Goal: Transaction & Acquisition: Purchase product/service

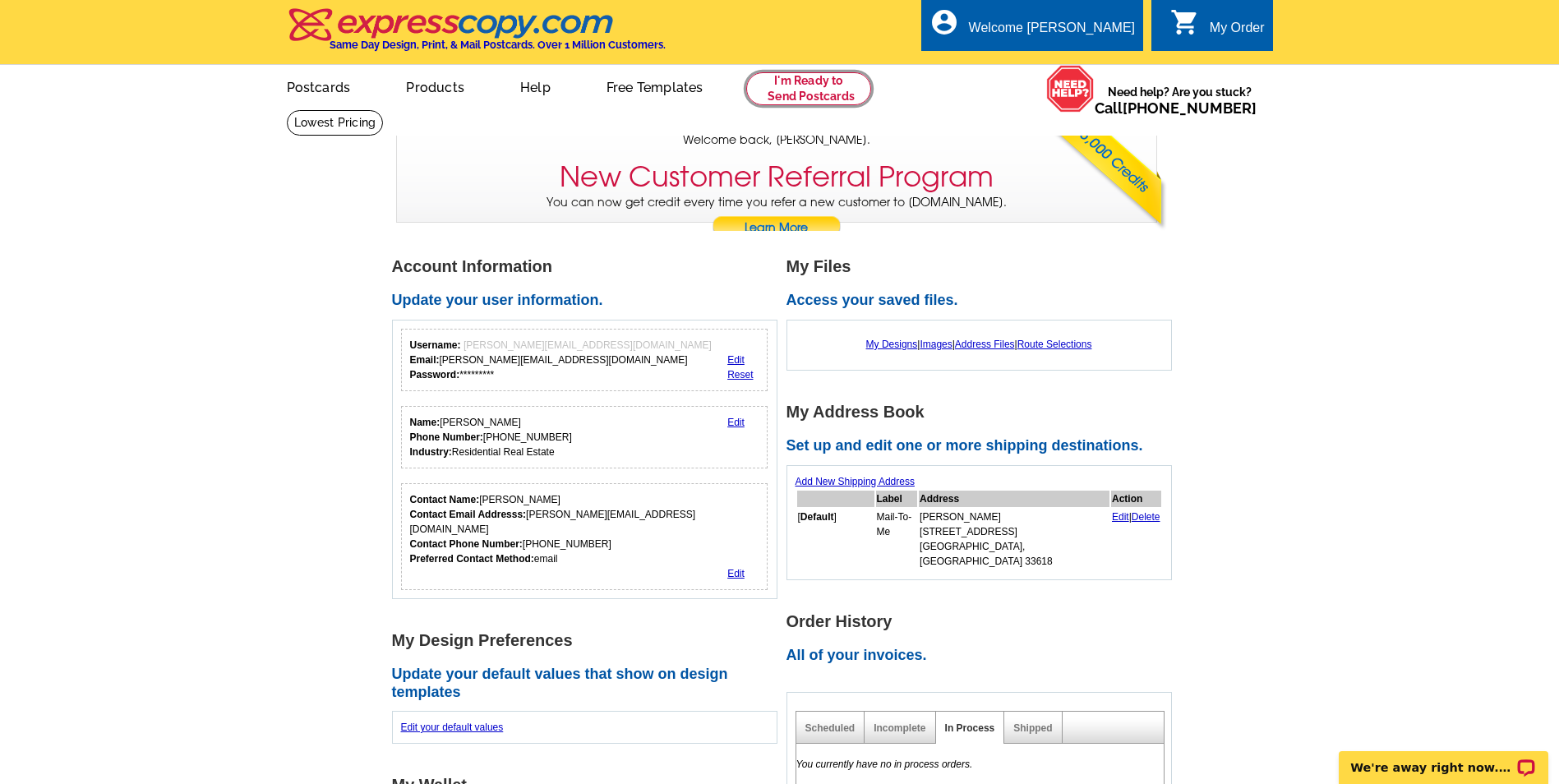
drag, startPoint x: 0, startPoint y: 0, endPoint x: 777, endPoint y: 91, distance: 782.3
click at [777, 91] on link at bounding box center [809, 89] width 126 height 33
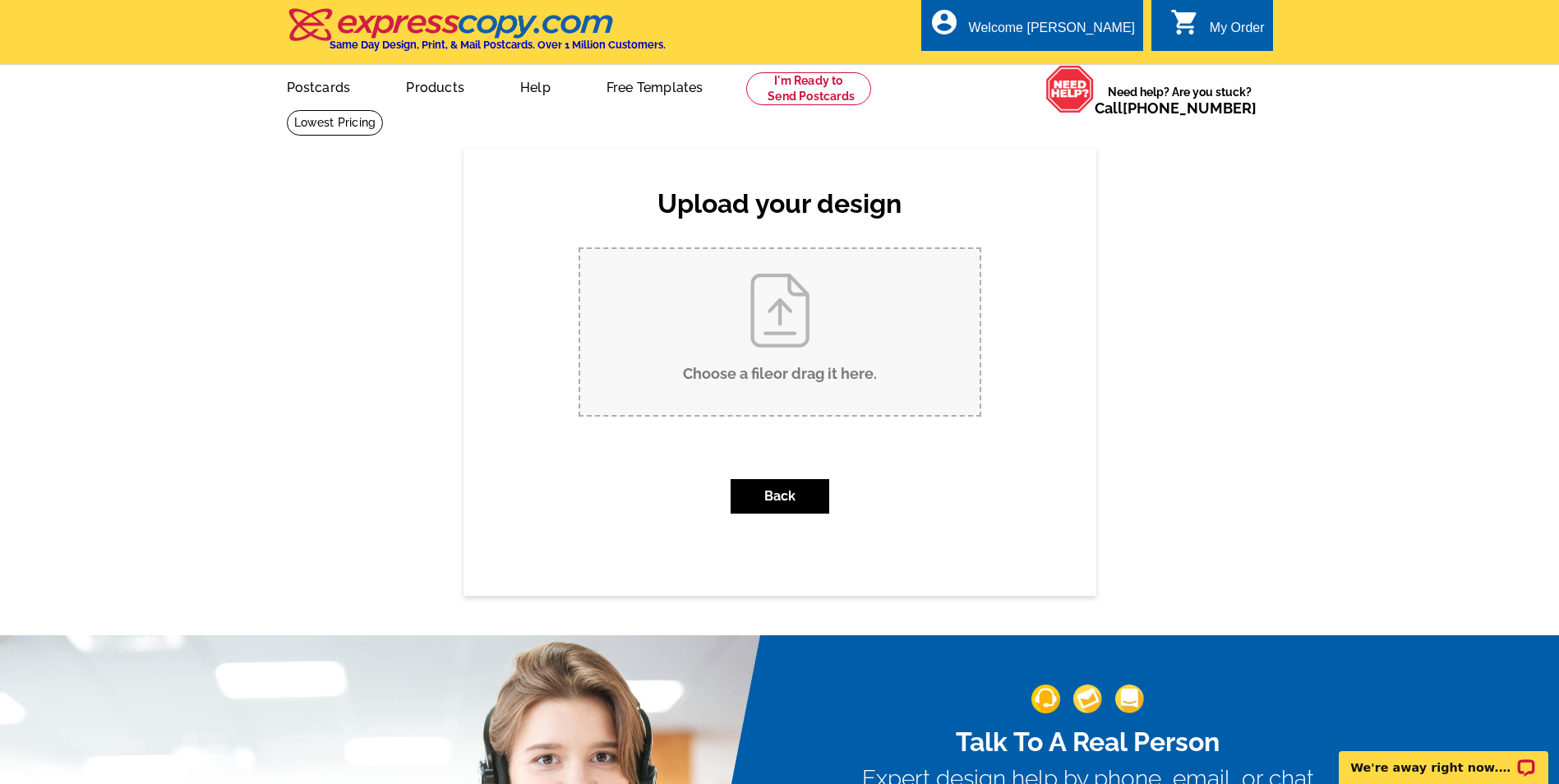
type input "C:\fakepath\4941 Price Ave Just Listed Postcard 8.5x5.5 (Postcard (Landscape)).…"
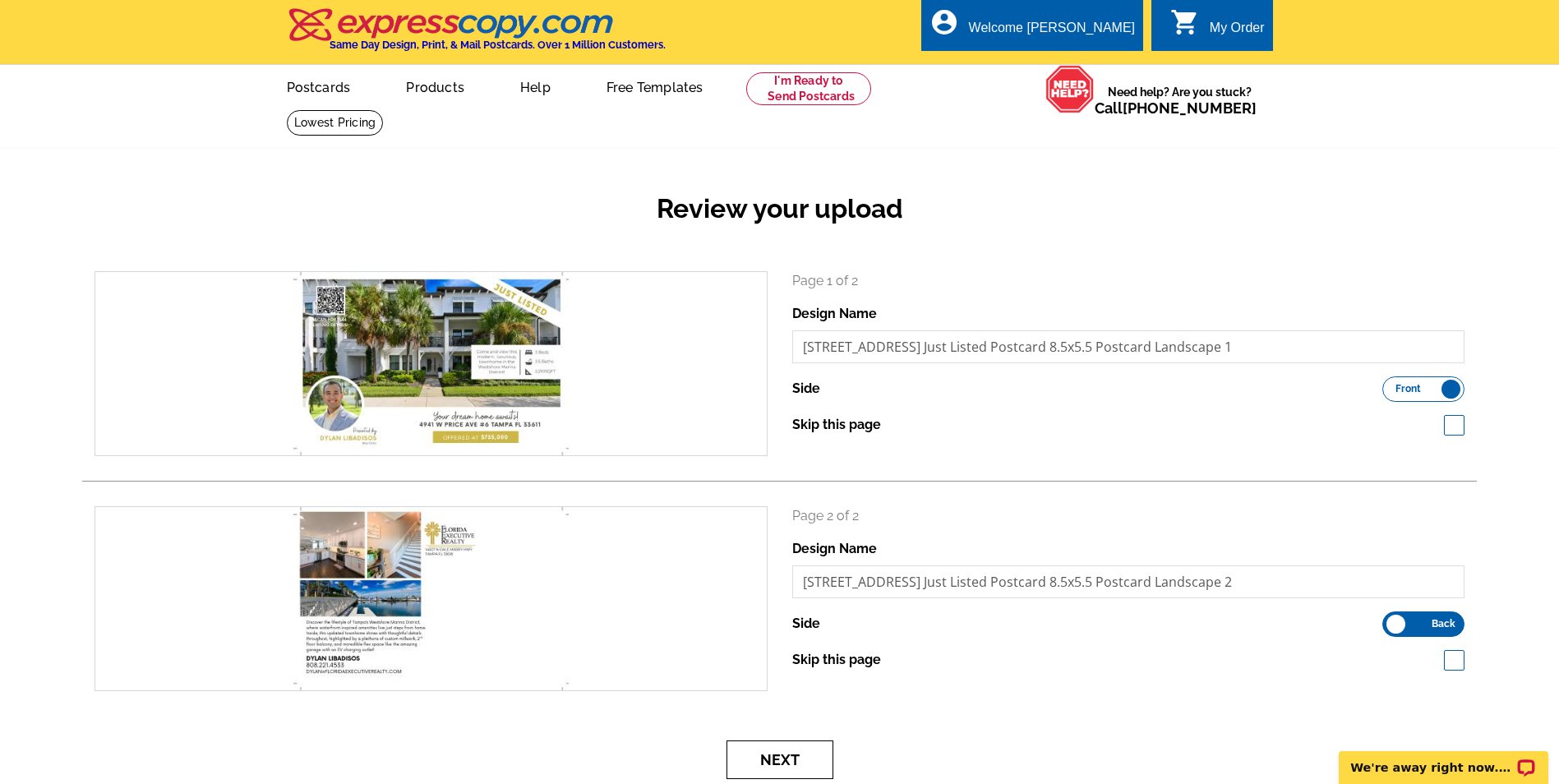
click at [791, 752] on button "Next" at bounding box center [780, 759] width 106 height 39
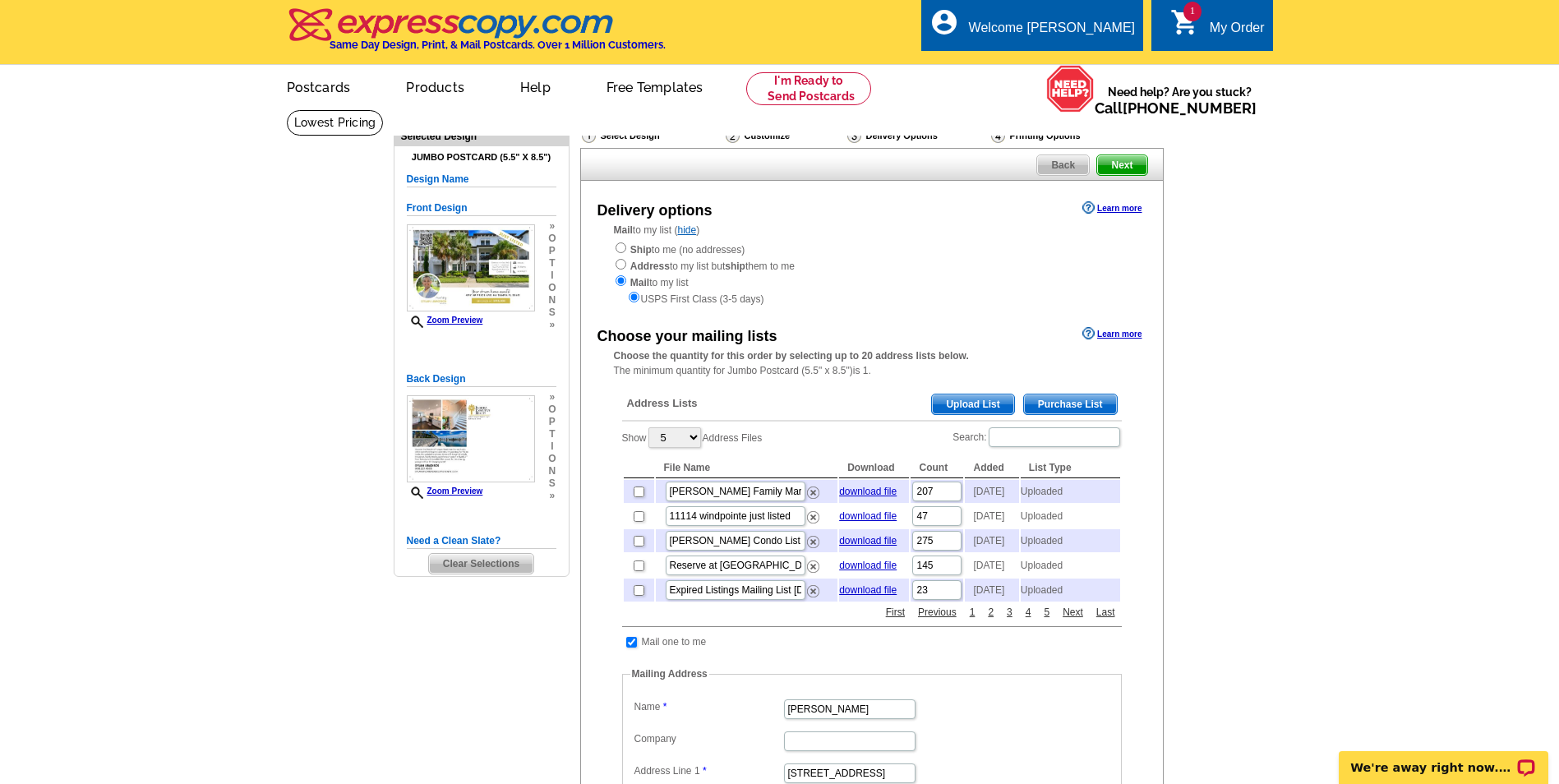
click at [976, 407] on span "Upload List" at bounding box center [972, 404] width 82 height 20
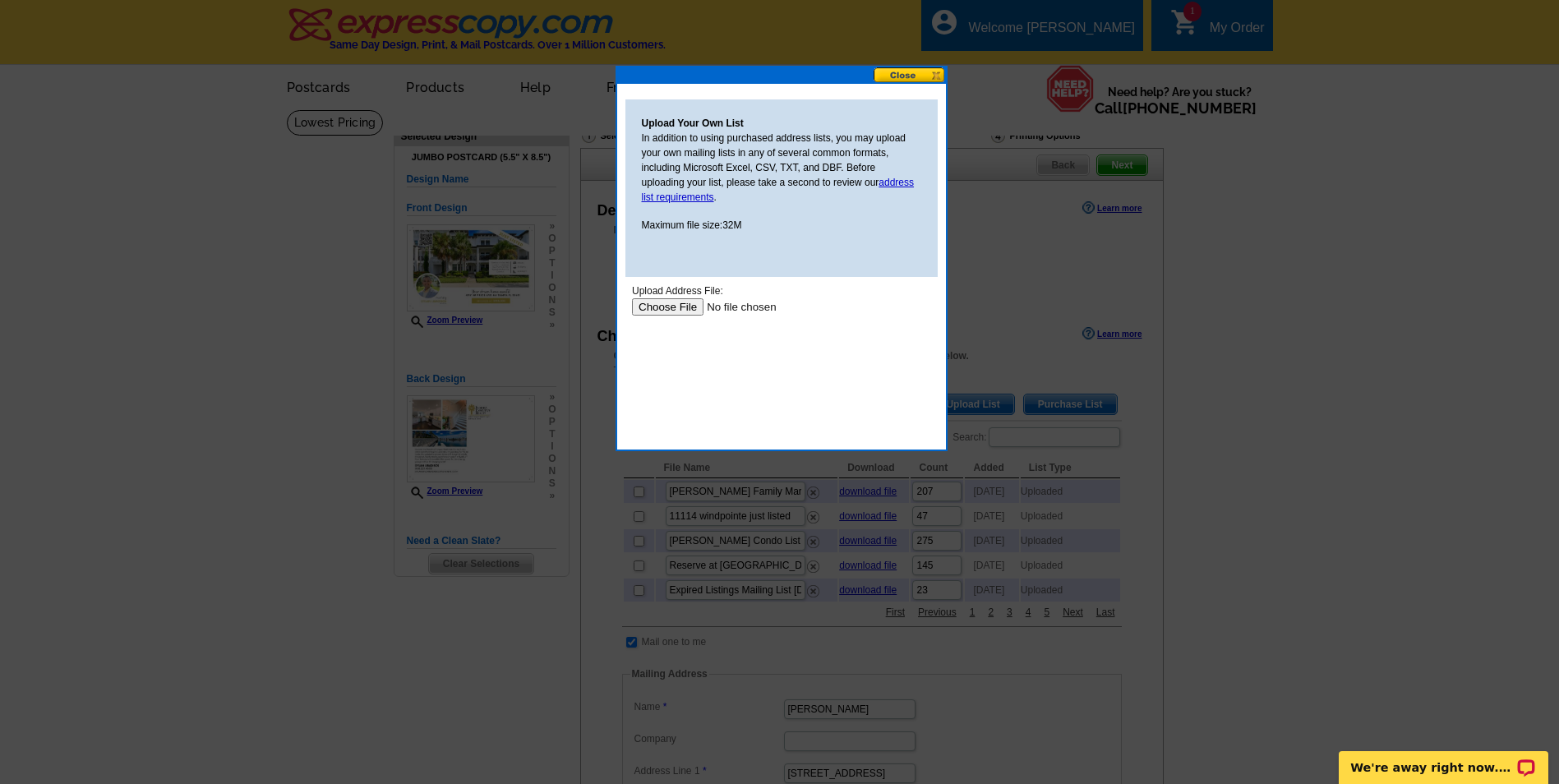
click at [672, 306] on input "file" at bounding box center [735, 306] width 208 height 17
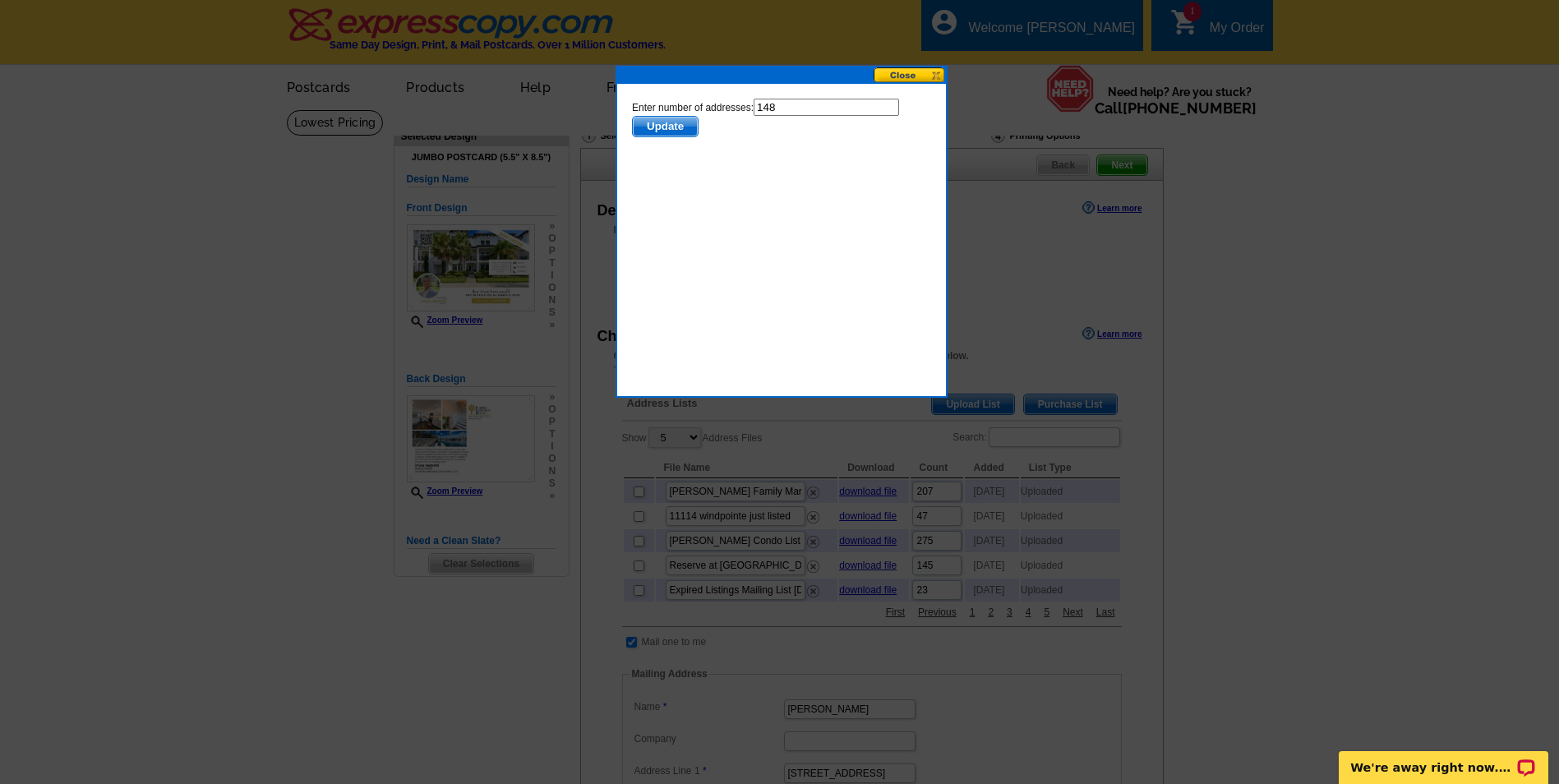
click at [669, 126] on span "Update" at bounding box center [664, 127] width 65 height 20
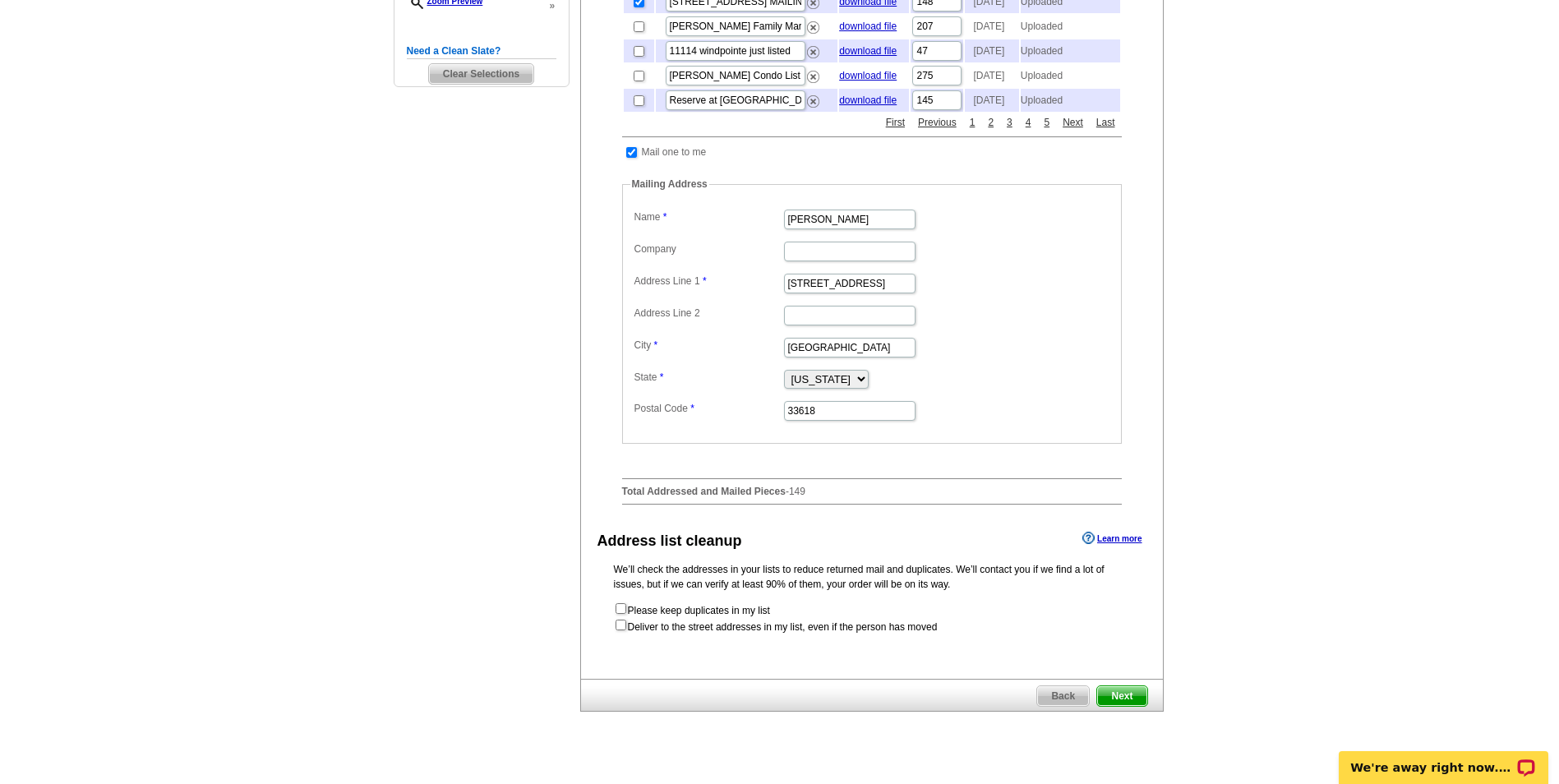
scroll to position [493, 0]
click at [1144, 702] on span "Next" at bounding box center [1122, 693] width 50 height 20
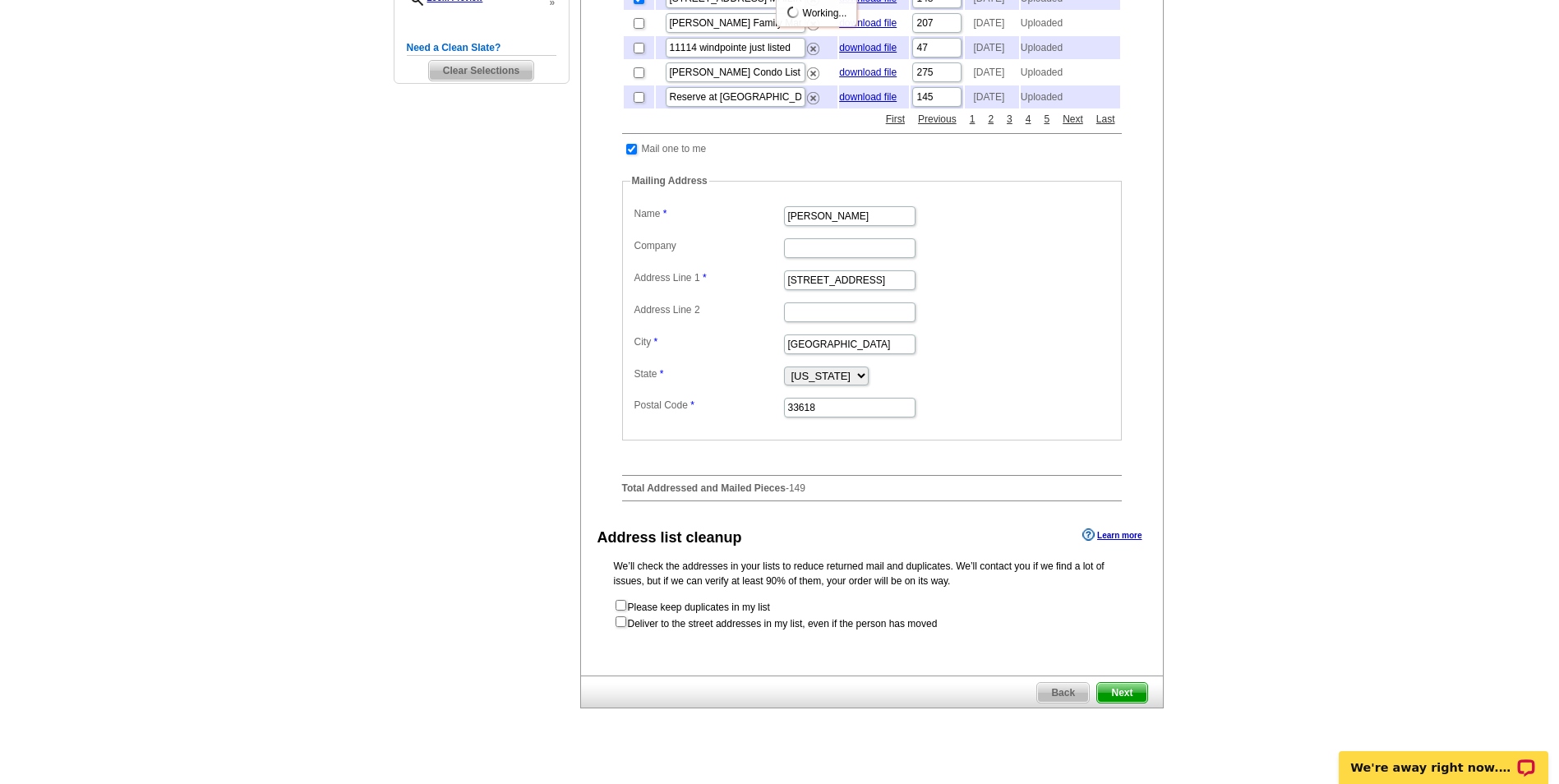
scroll to position [0, 0]
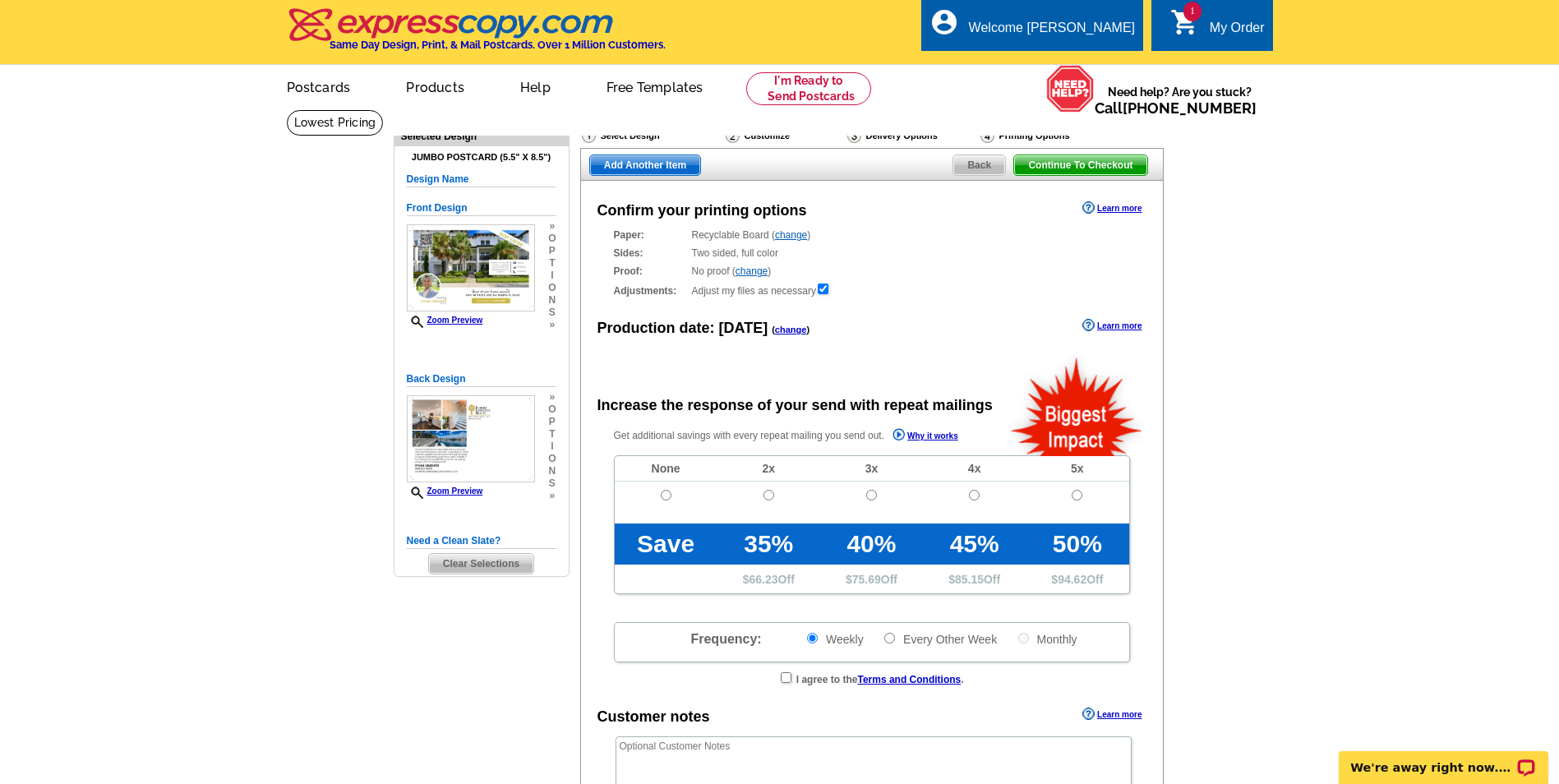
radio input "false"
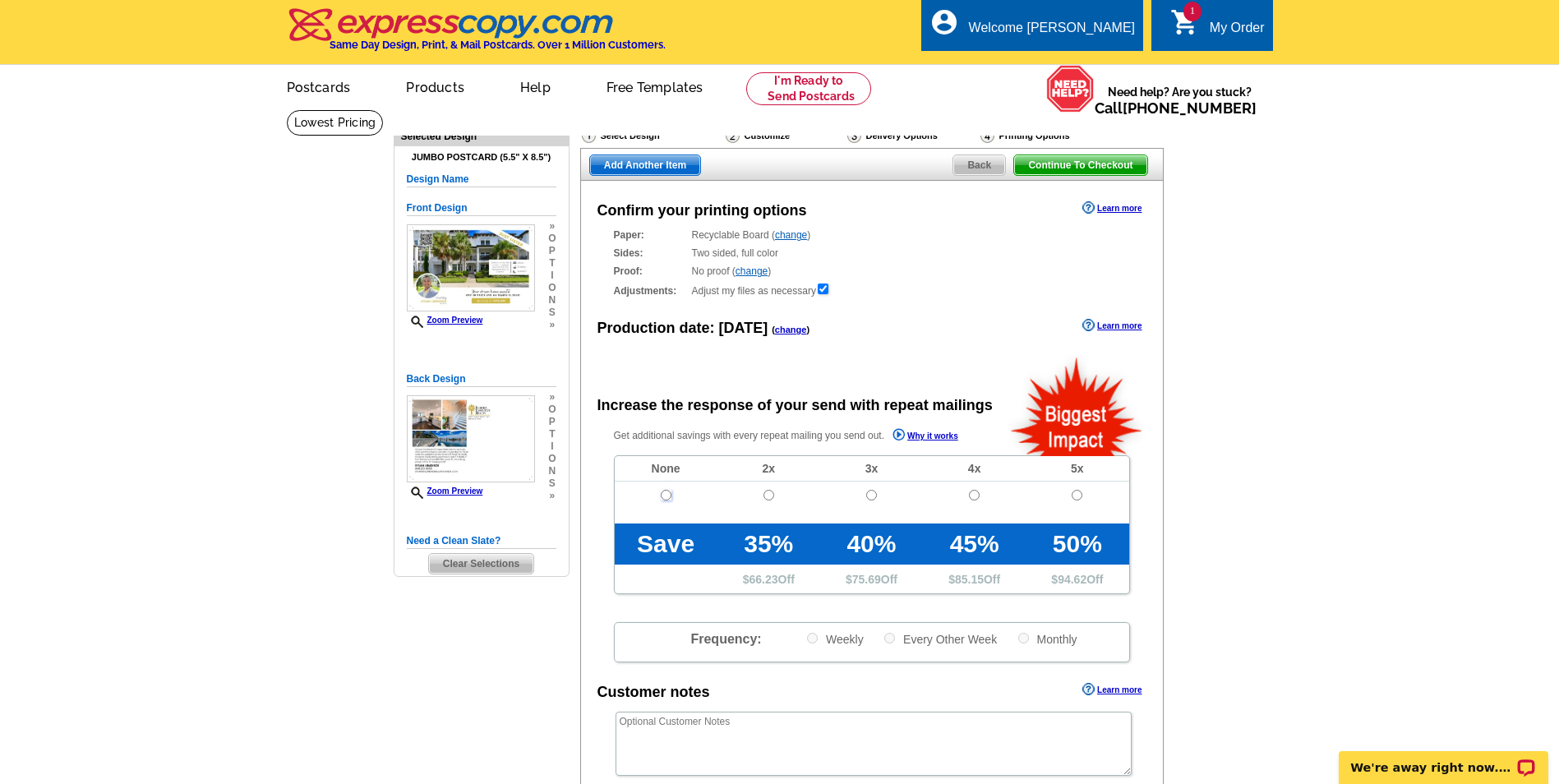
click at [668, 496] on input "radio" at bounding box center [666, 495] width 11 height 11
radio input "true"
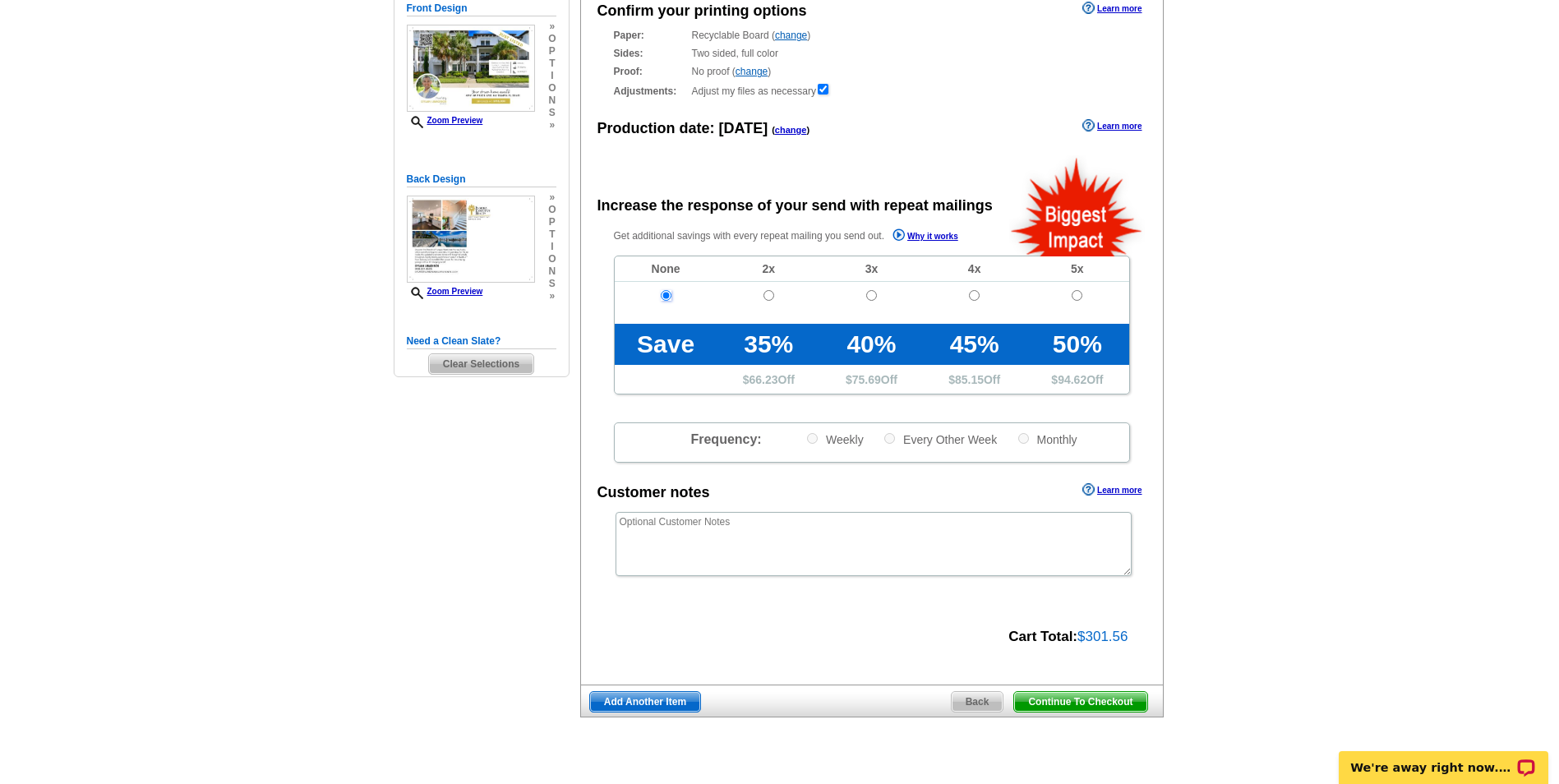
scroll to position [164, 0]
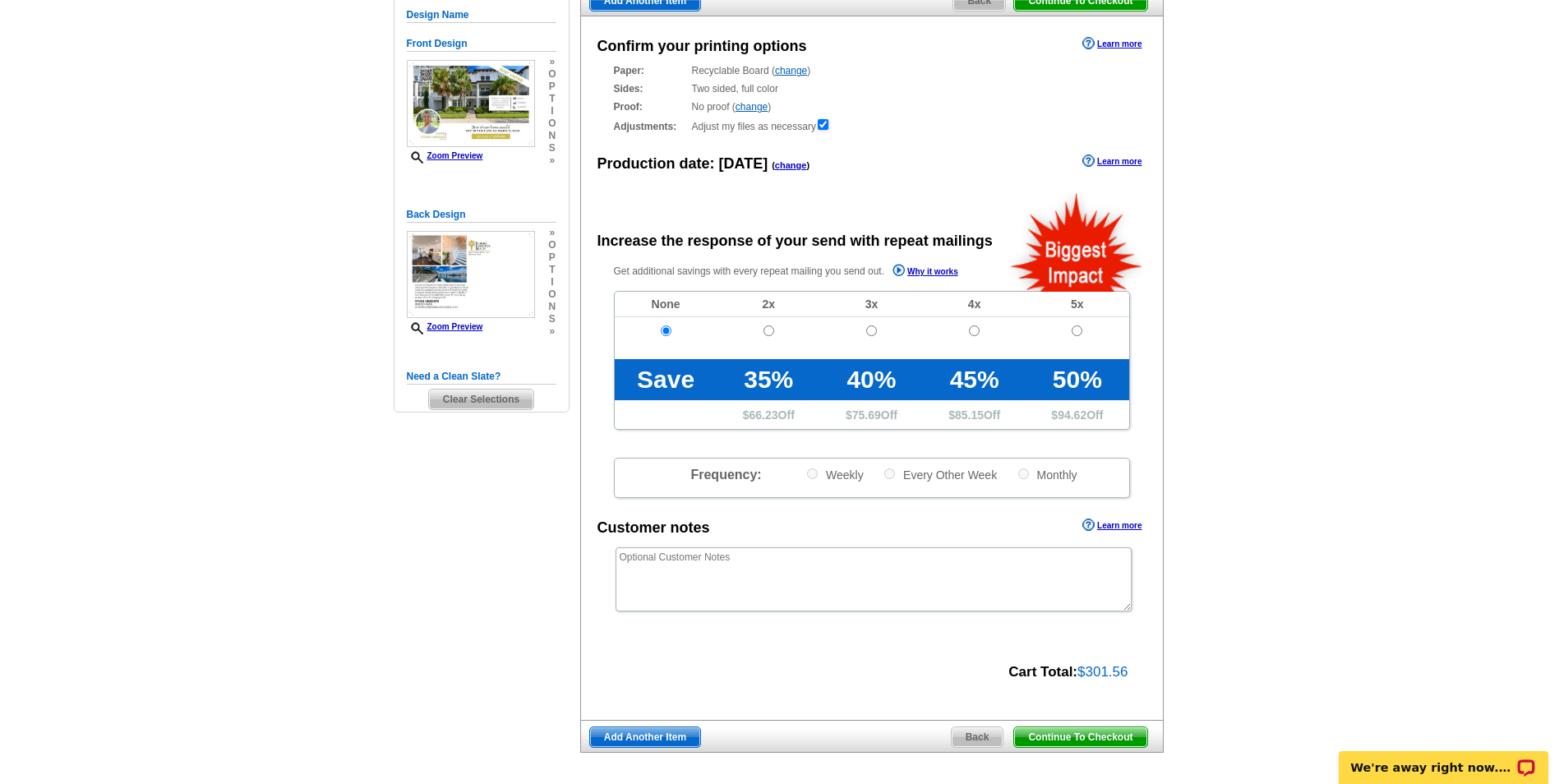
click at [1045, 734] on span "Continue To Checkout" at bounding box center [1080, 737] width 132 height 20
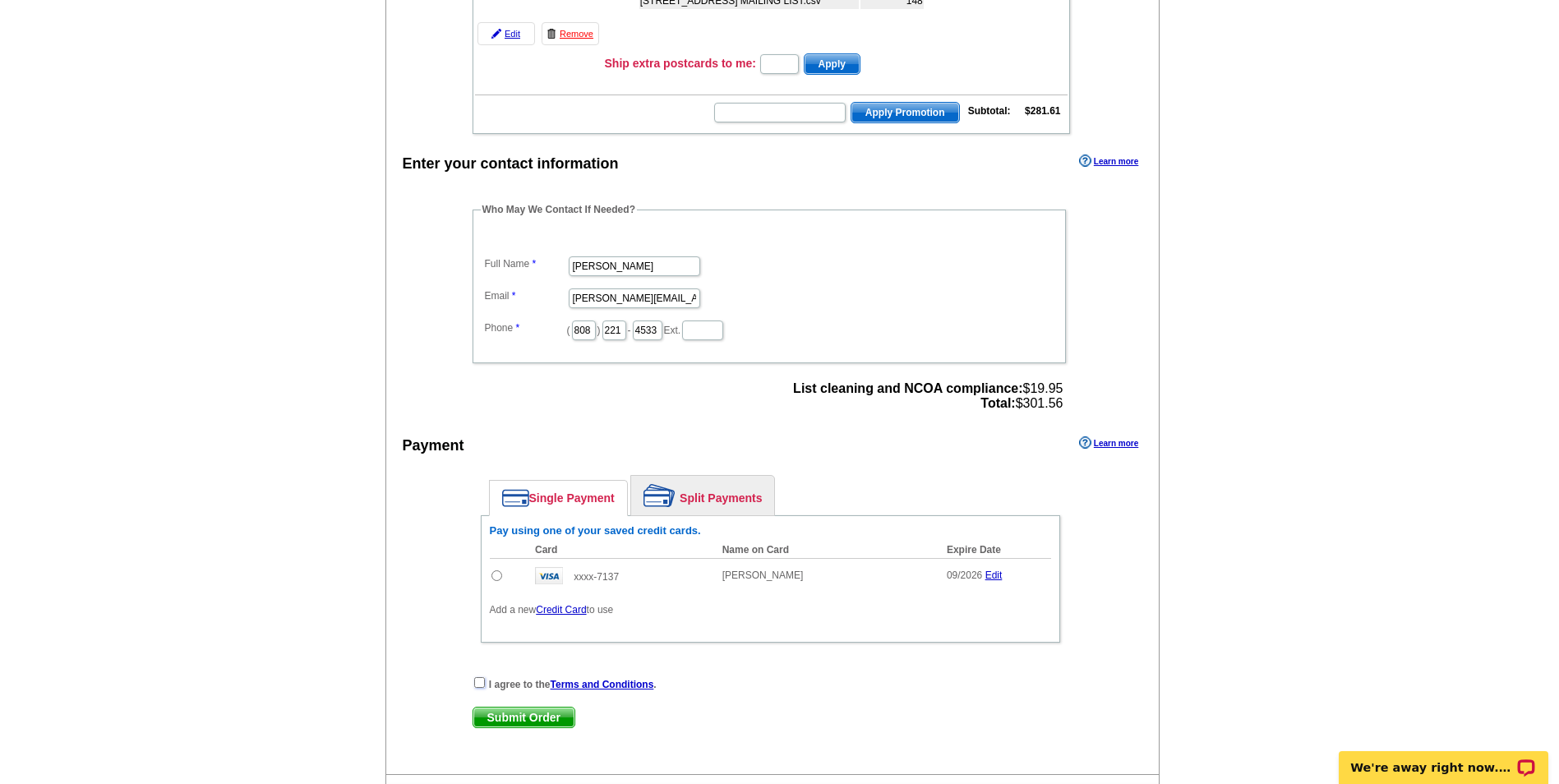
click at [481, 688] on input "checkbox" at bounding box center [480, 682] width 11 height 11
checkbox input "true"
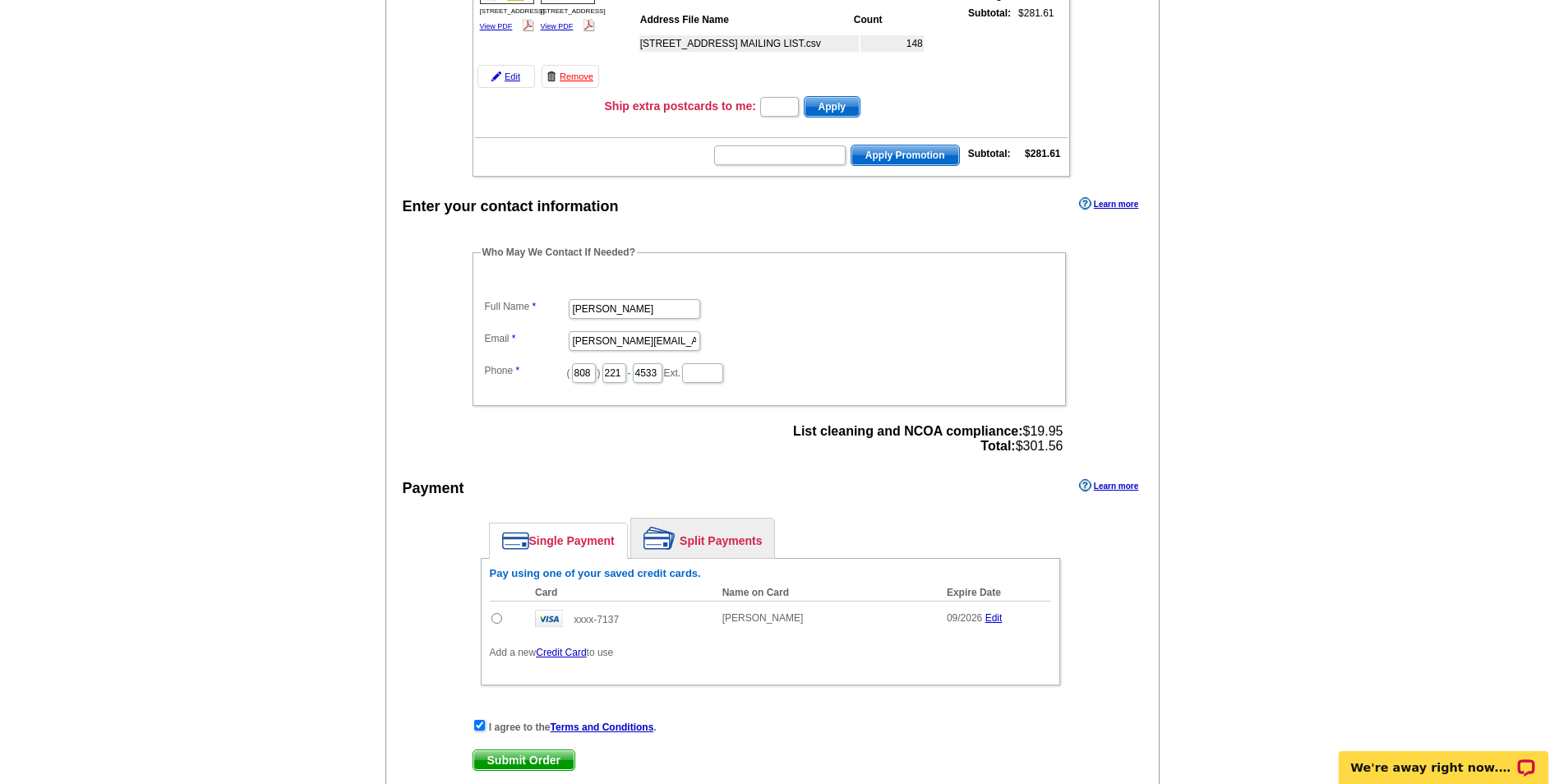
scroll to position [575, 0]
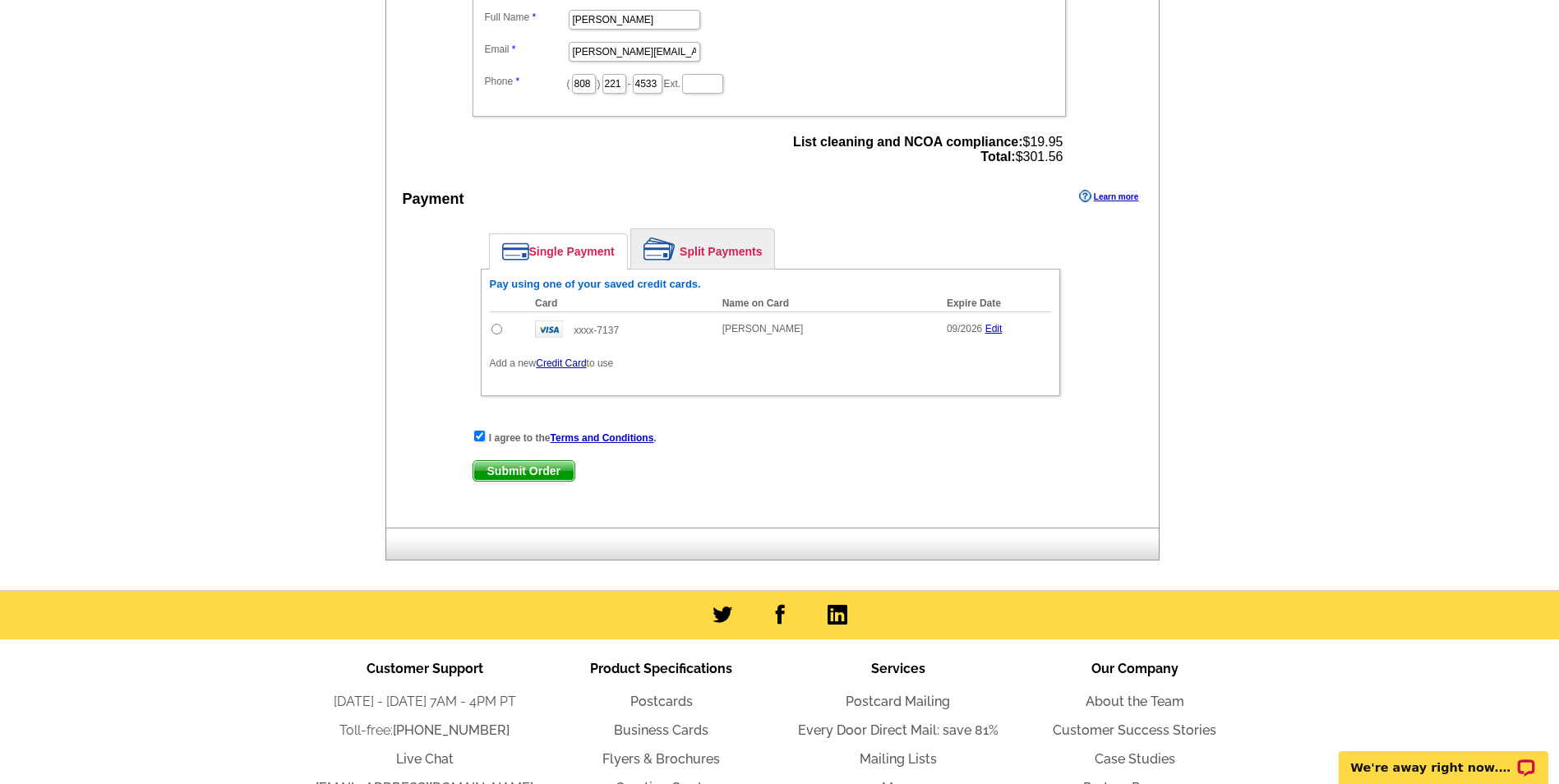
click at [555, 476] on span "Submit Order" at bounding box center [524, 471] width 101 height 20
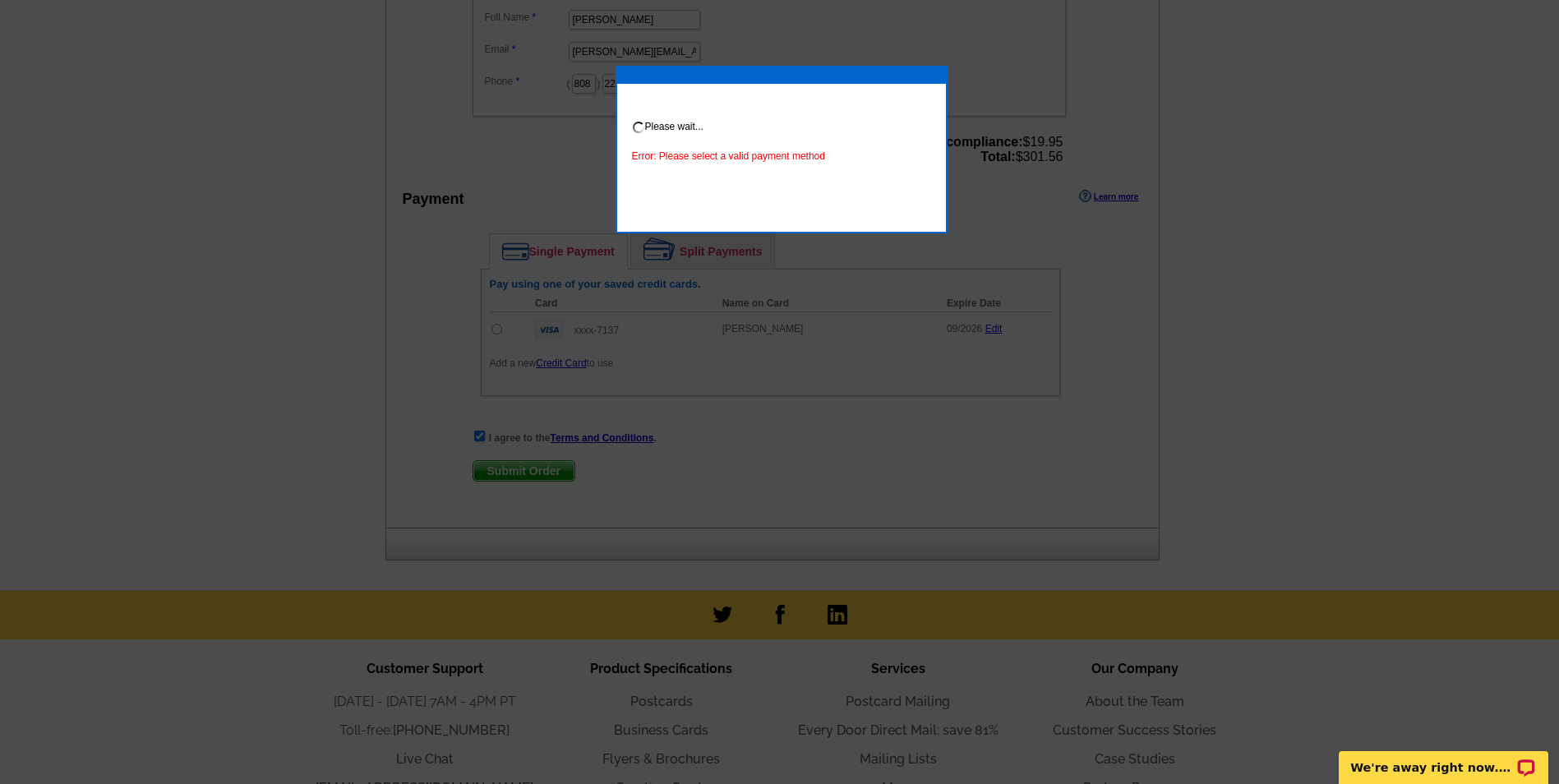
click at [510, 336] on div at bounding box center [780, 105] width 1559 height 1359
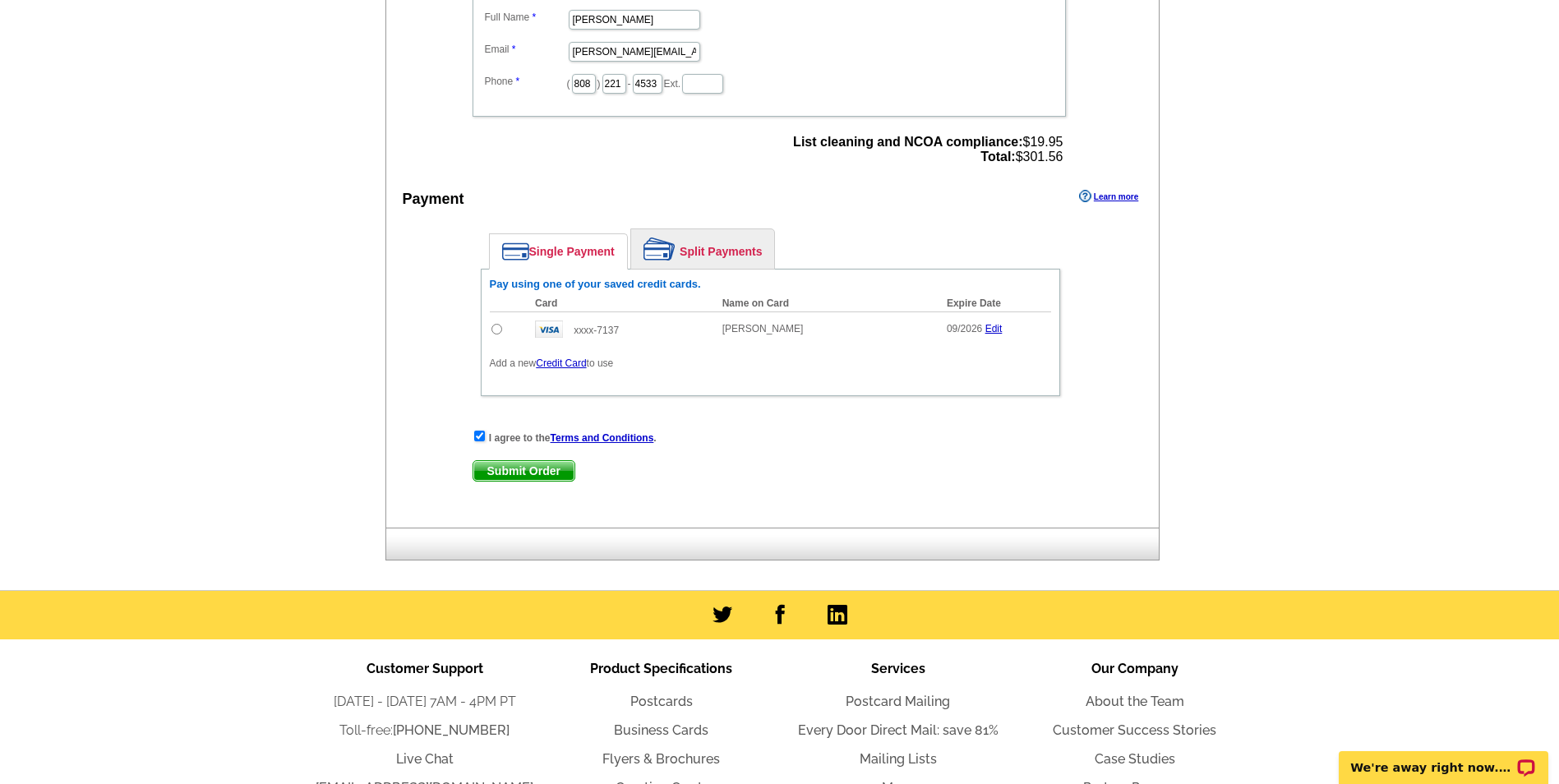
click at [495, 330] on input "radio" at bounding box center [497, 329] width 11 height 11
radio input "true"
click at [522, 480] on span "Submit Order" at bounding box center [524, 471] width 101 height 20
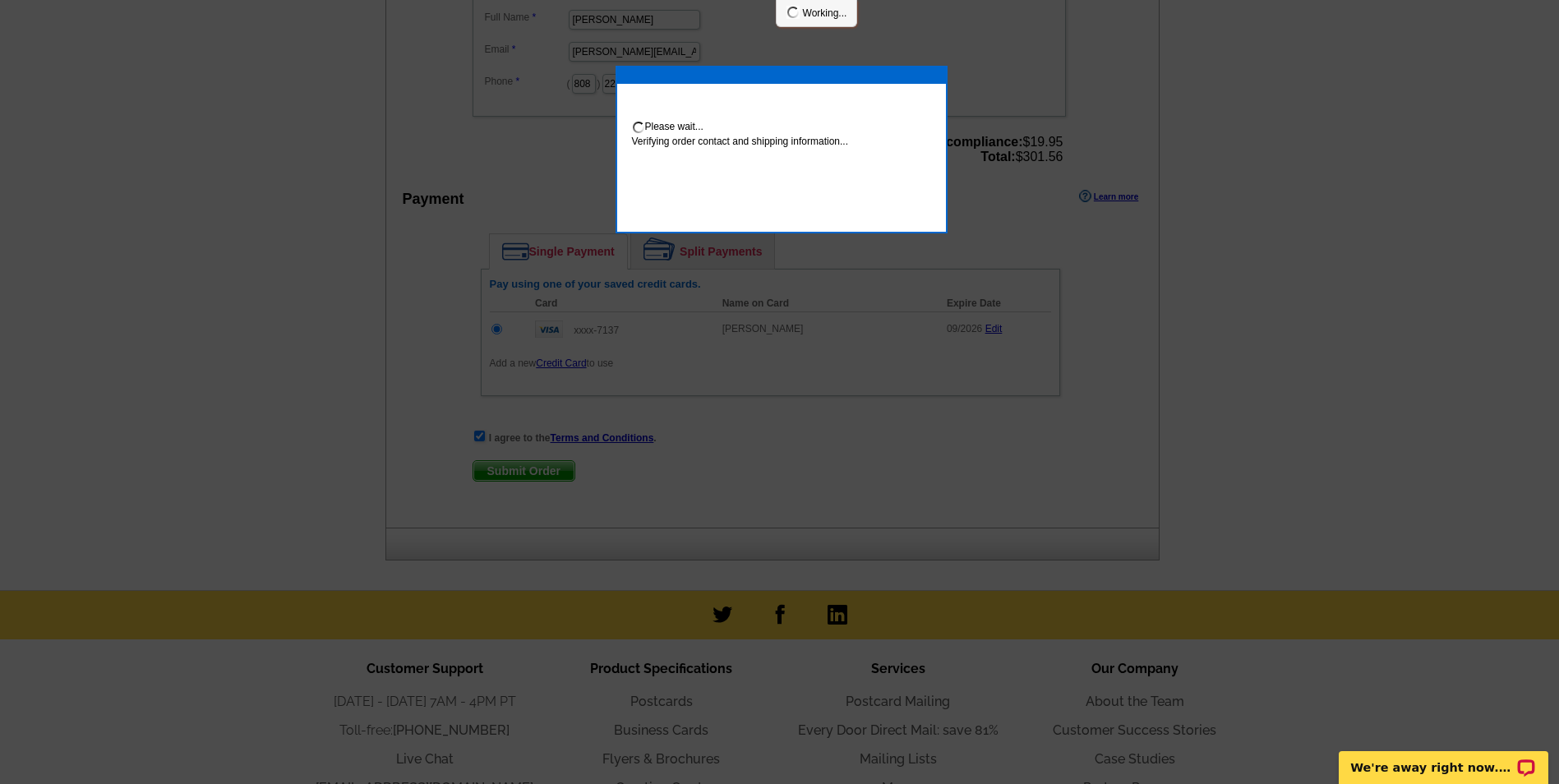
scroll to position [569, 0]
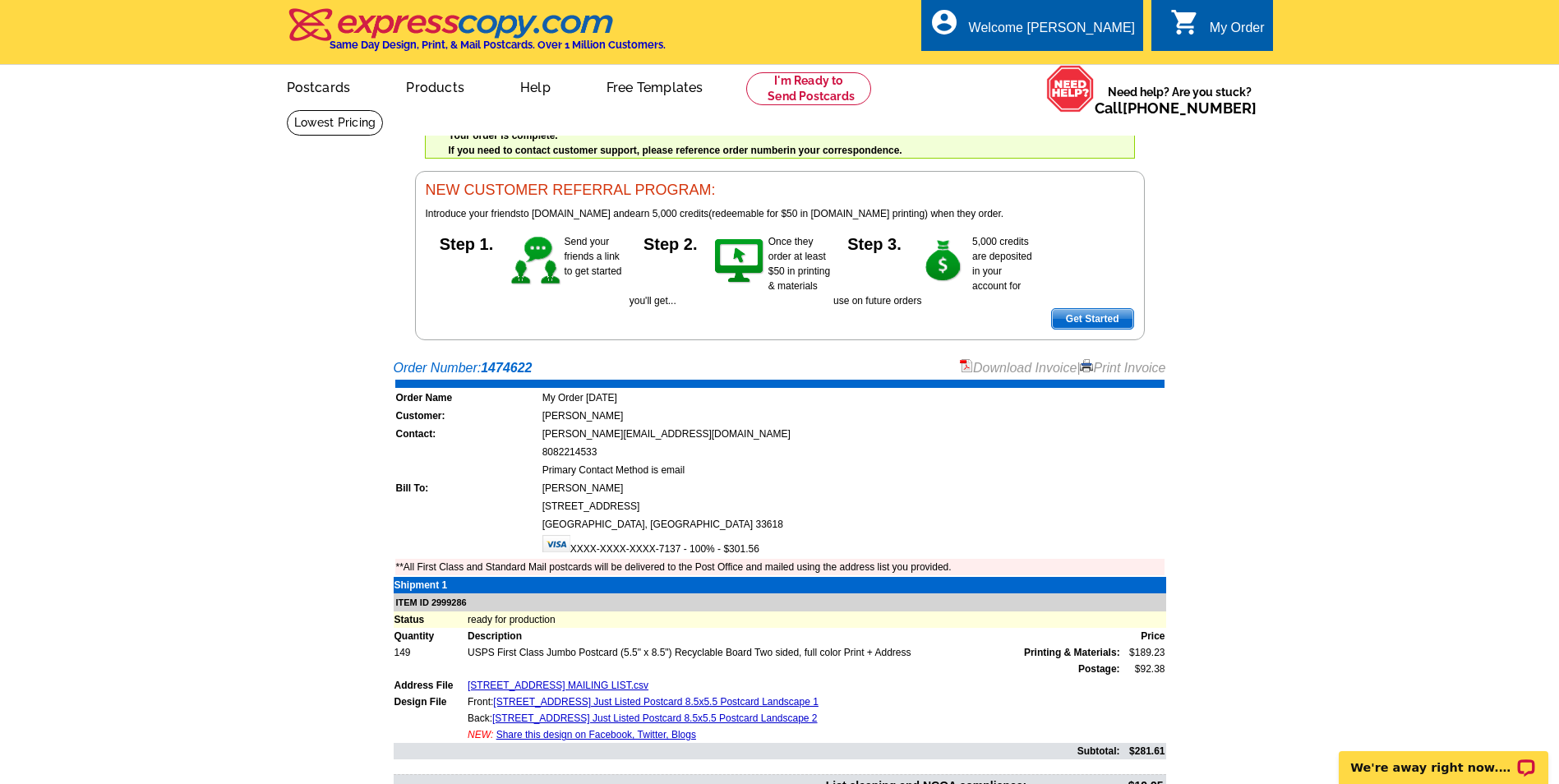
click at [1215, 40] on div "My Order" at bounding box center [1237, 31] width 55 height 23
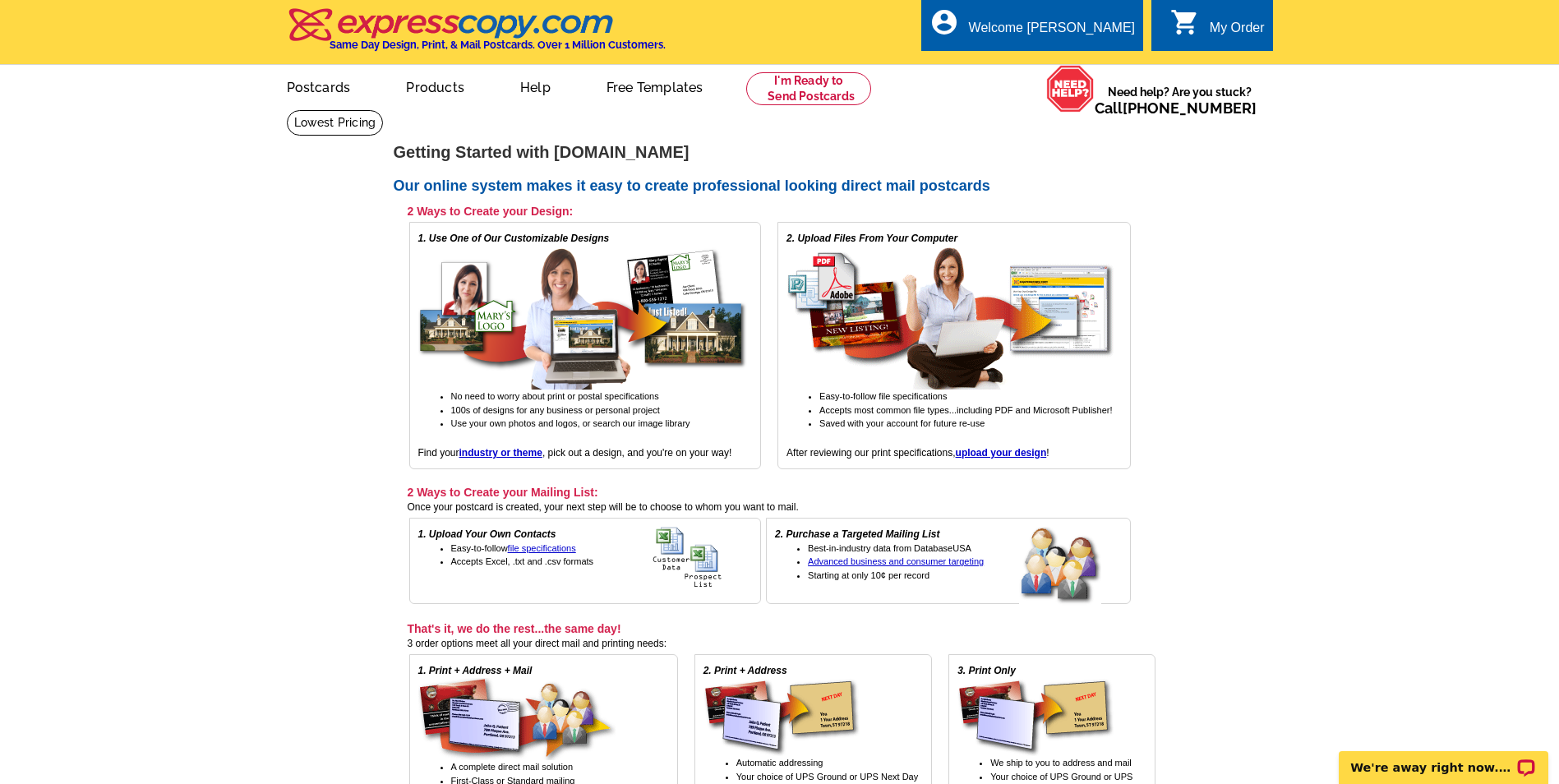
click at [1230, 7] on div "0 shopping_cart My Order" at bounding box center [1211, 25] width 121 height 51
click at [1200, 29] on link "0 shopping_cart My Order" at bounding box center [1217, 28] width 94 height 20
click at [1078, 41] on div "Welcome [PERSON_NAME]" at bounding box center [1052, 31] width 166 height 23
click at [1093, 73] on link "My Account" at bounding box center [1097, 80] width 64 height 13
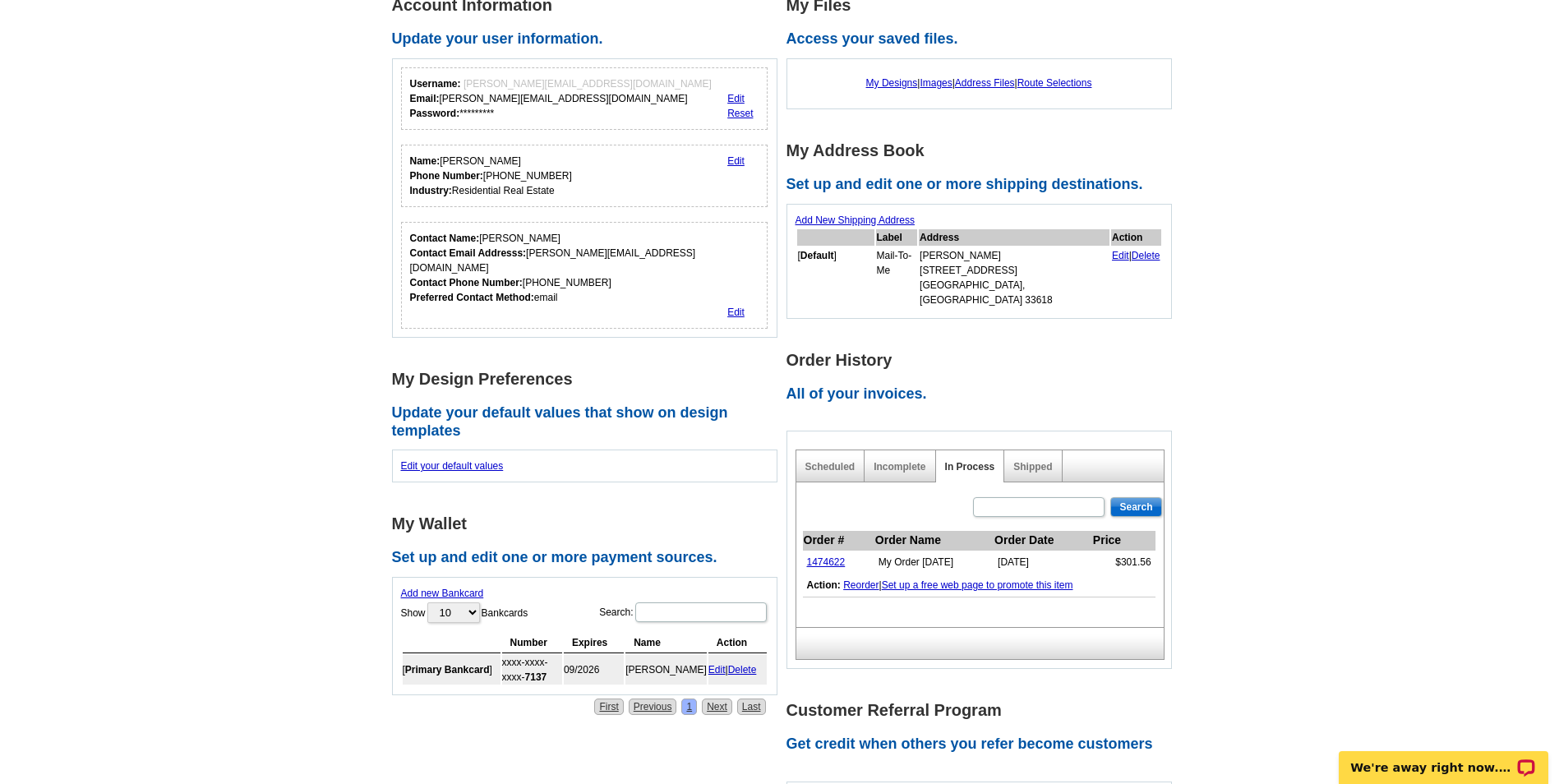
scroll to position [164, 0]
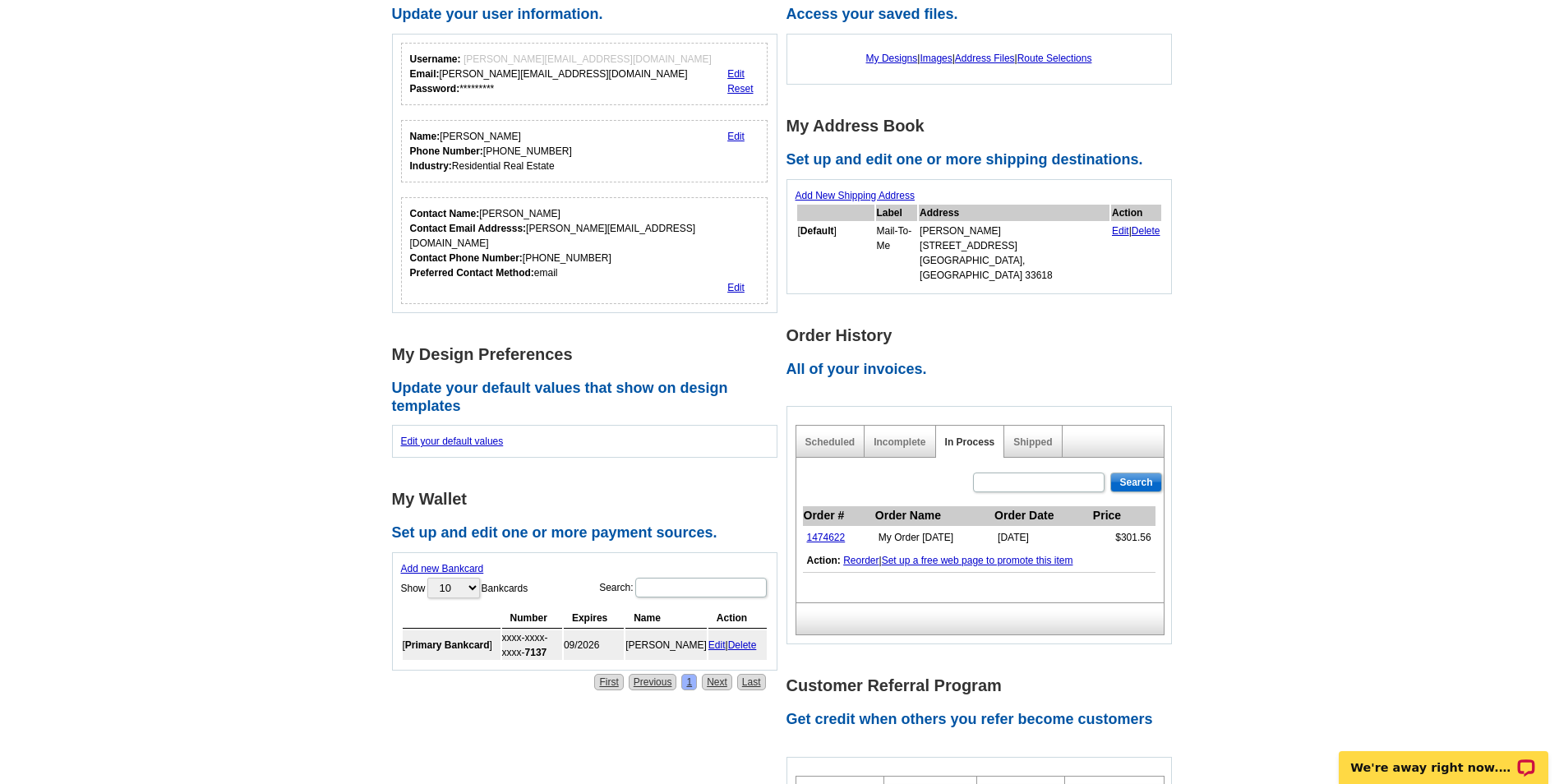
click at [840, 532] on link "1474622" at bounding box center [826, 537] width 39 height 12
